Goal: Task Accomplishment & Management: Use online tool/utility

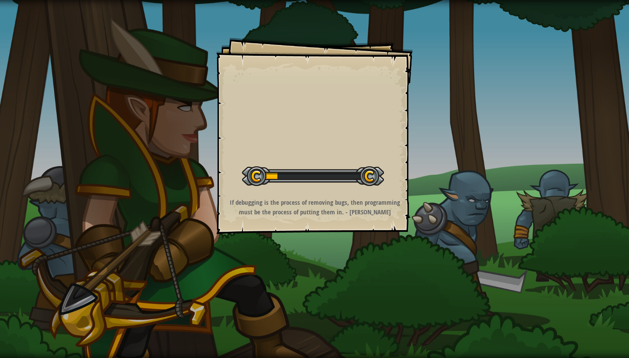
click at [307, 169] on div at bounding box center [313, 177] width 142 height 20
click at [357, 176] on div at bounding box center [313, 177] width 142 height 20
click at [365, 176] on div at bounding box center [313, 177] width 142 height 20
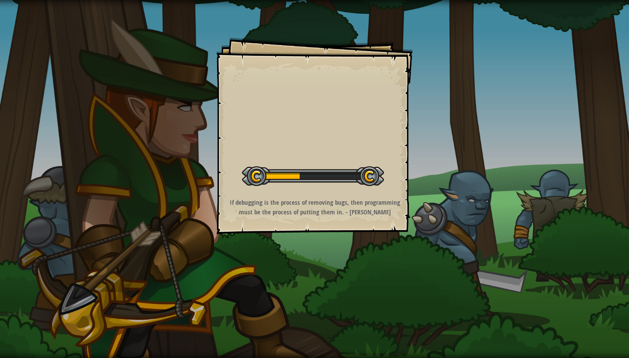
click at [365, 176] on div at bounding box center [313, 177] width 142 height 20
click at [329, 175] on div at bounding box center [313, 177] width 142 height 20
click at [330, 175] on div at bounding box center [313, 177] width 142 height 20
click at [375, 178] on div at bounding box center [313, 177] width 142 height 20
click at [310, 231] on div "Goals Start Level Error loading from server. Try refreshing the page. You'll ne…" at bounding box center [314, 136] width 197 height 197
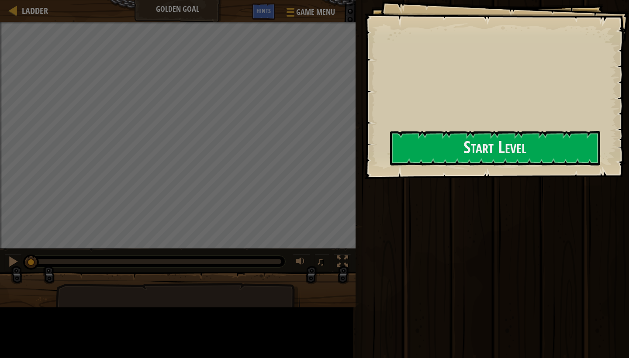
click at [359, 168] on div "Run ⇧↵ No New Code to Rank Rank My Game! Submitting... Submitted for Ranking Fa…" at bounding box center [491, 177] width 276 height 354
click at [457, 149] on button "Start Level" at bounding box center [495, 148] width 210 height 35
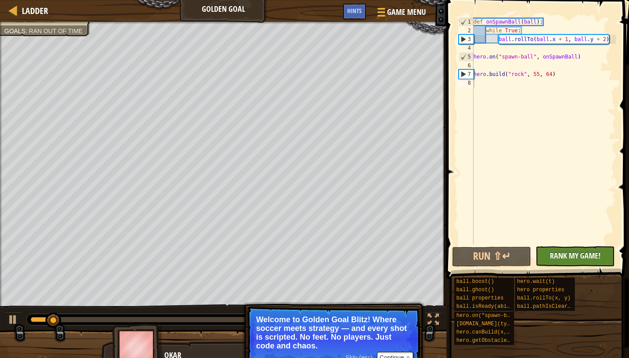
click at [559, 257] on span "Rank My Game!" at bounding box center [575, 255] width 51 height 11
click at [568, 257] on div "No New Code to Rank Rank My Game! Submitting... Submitted for Ranking Failed to…" at bounding box center [570, 256] width 79 height 20
click at [566, 255] on div "No New Code to Rank Rank My Game! Submitting... Submitted for Ranking Failed to…" at bounding box center [570, 256] width 79 height 20
click at [493, 255] on button "Run ⇧↵" at bounding box center [491, 257] width 79 height 20
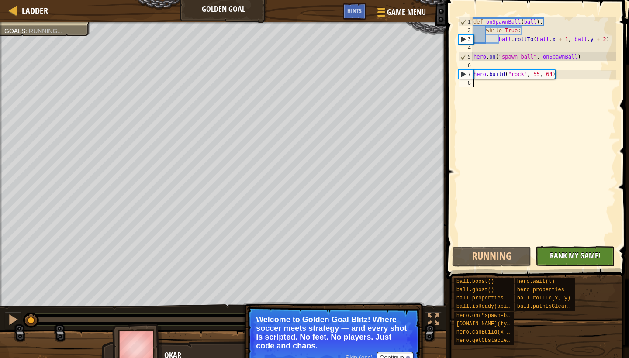
click at [569, 257] on span "Rank My Game!" at bounding box center [575, 255] width 51 height 11
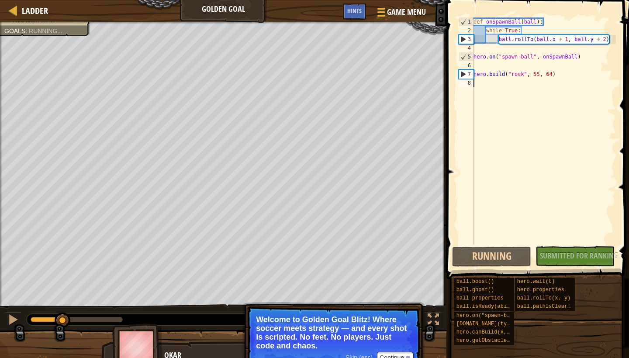
drag, startPoint x: 58, startPoint y: 321, endPoint x: 164, endPoint y: 317, distance: 106.7
click at [164, 317] on div at bounding box center [202, 319] width 350 height 11
click at [396, 355] on button "Continue" at bounding box center [395, 357] width 36 height 11
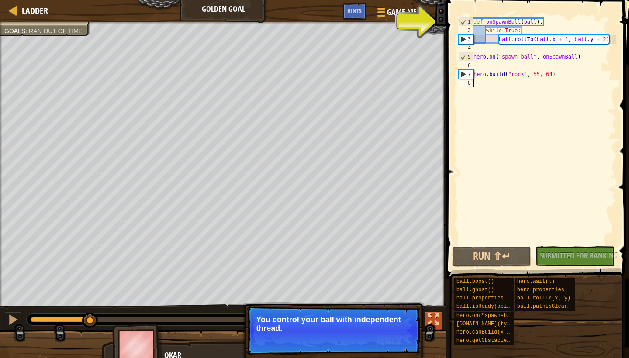
click at [432, 323] on div at bounding box center [433, 319] width 11 height 11
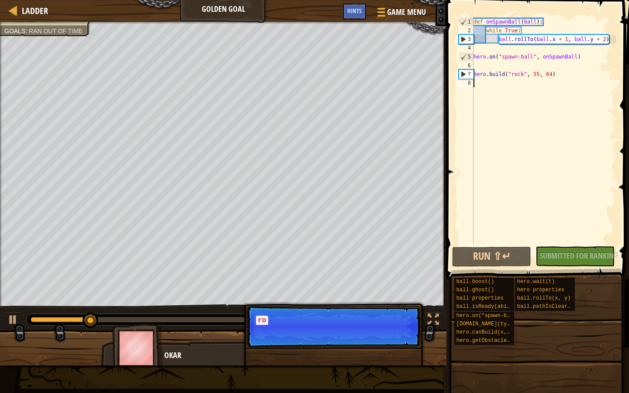
click at [391, 341] on p "Continue ro" at bounding box center [334, 326] width 174 height 41
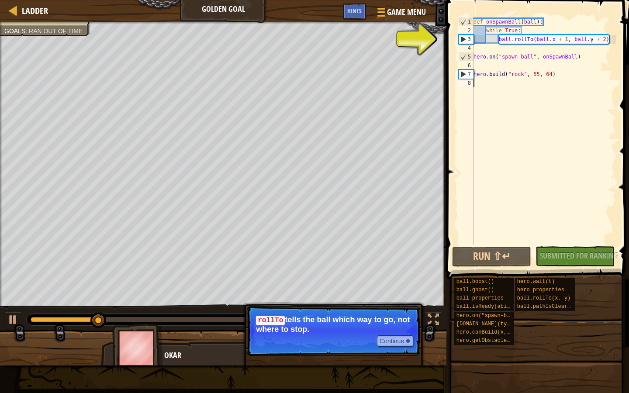
click at [470, 42] on div "3" at bounding box center [466, 39] width 14 height 9
type textarea "ball.rollTo(ball.x + 1, ball.y + 2)"
click at [400, 344] on button "Continue" at bounding box center [395, 341] width 36 height 11
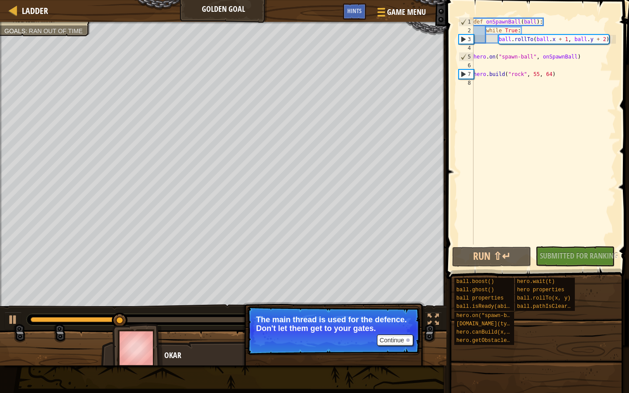
click at [395, 336] on button "Continue" at bounding box center [395, 340] width 36 height 11
click at [395, 335] on p "Continue Read the hints/ documentation to learn more about the game." at bounding box center [334, 330] width 174 height 49
click at [395, 335] on button "Continue" at bounding box center [395, 340] width 36 height 11
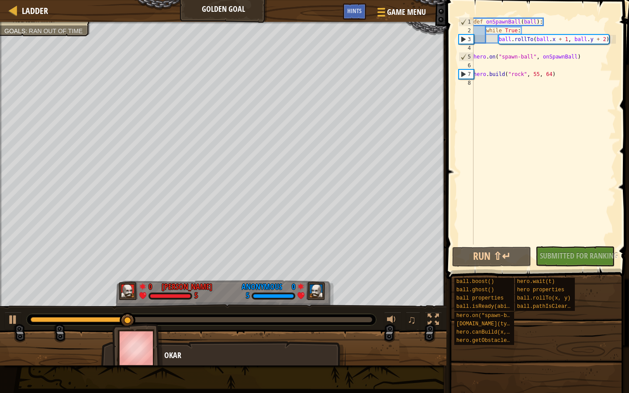
click at [395, 335] on div "Red team wins. Goals : Ran out of time 0 [PERSON_NAME] 5 0 Anonymous 5 ♫ Okar C…" at bounding box center [314, 194] width 629 height 344
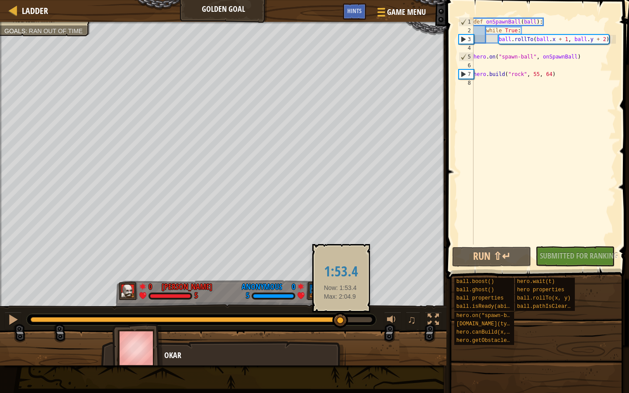
drag, startPoint x: 162, startPoint y: 320, endPoint x: 343, endPoint y: 315, distance: 181.0
click at [343, 315] on div at bounding box center [341, 321] width 16 height 16
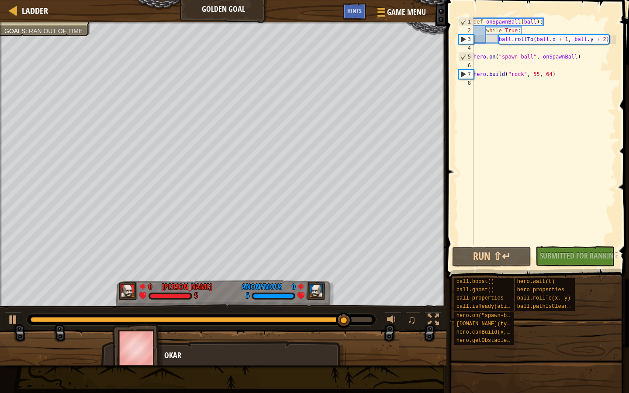
click at [360, 320] on div at bounding box center [202, 319] width 342 height 5
click at [480, 263] on button "Run ⇧↵" at bounding box center [491, 257] width 79 height 20
drag, startPoint x: 143, startPoint y: 317, endPoint x: 370, endPoint y: 319, distance: 226.8
click at [370, 319] on div at bounding box center [202, 319] width 350 height 11
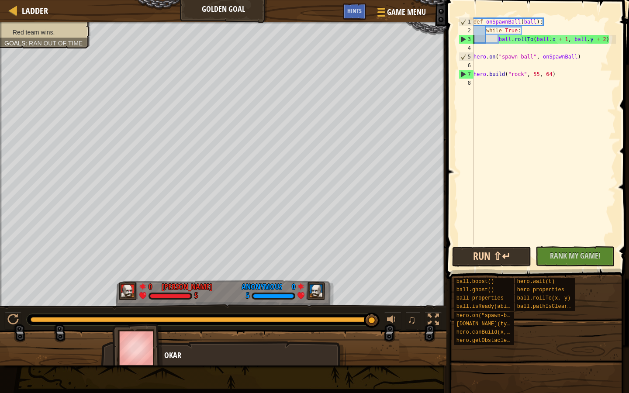
click at [489, 254] on button "Run ⇧↵" at bounding box center [491, 257] width 79 height 20
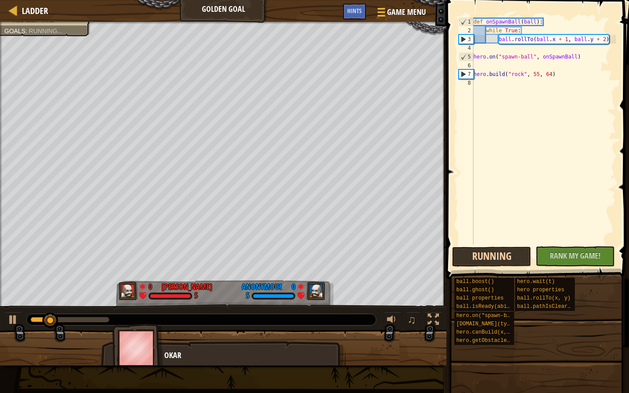
click at [489, 254] on button "Running" at bounding box center [491, 257] width 79 height 20
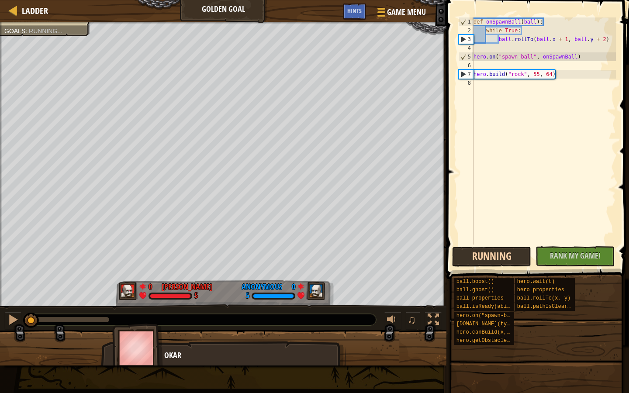
click at [489, 254] on button "Running" at bounding box center [491, 257] width 79 height 20
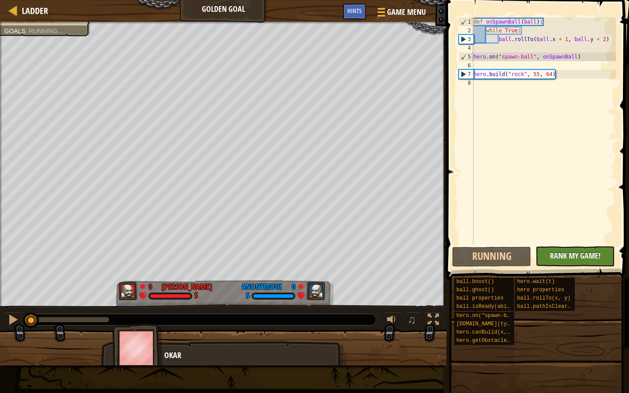
click at [554, 254] on span "Rank My Game!" at bounding box center [575, 255] width 51 height 11
click at [480, 257] on button "Running" at bounding box center [491, 257] width 79 height 20
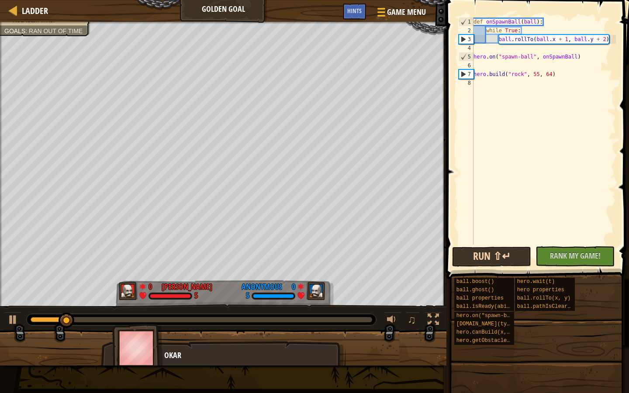
click at [514, 260] on button "Run ⇧↵" at bounding box center [491, 257] width 79 height 20
click at [567, 259] on span "Rank My Game!" at bounding box center [575, 255] width 51 height 11
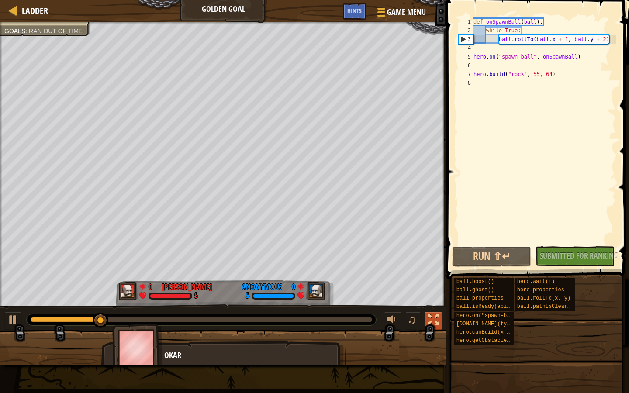
click at [430, 322] on div at bounding box center [433, 319] width 11 height 11
